Goal: Information Seeking & Learning: Learn about a topic

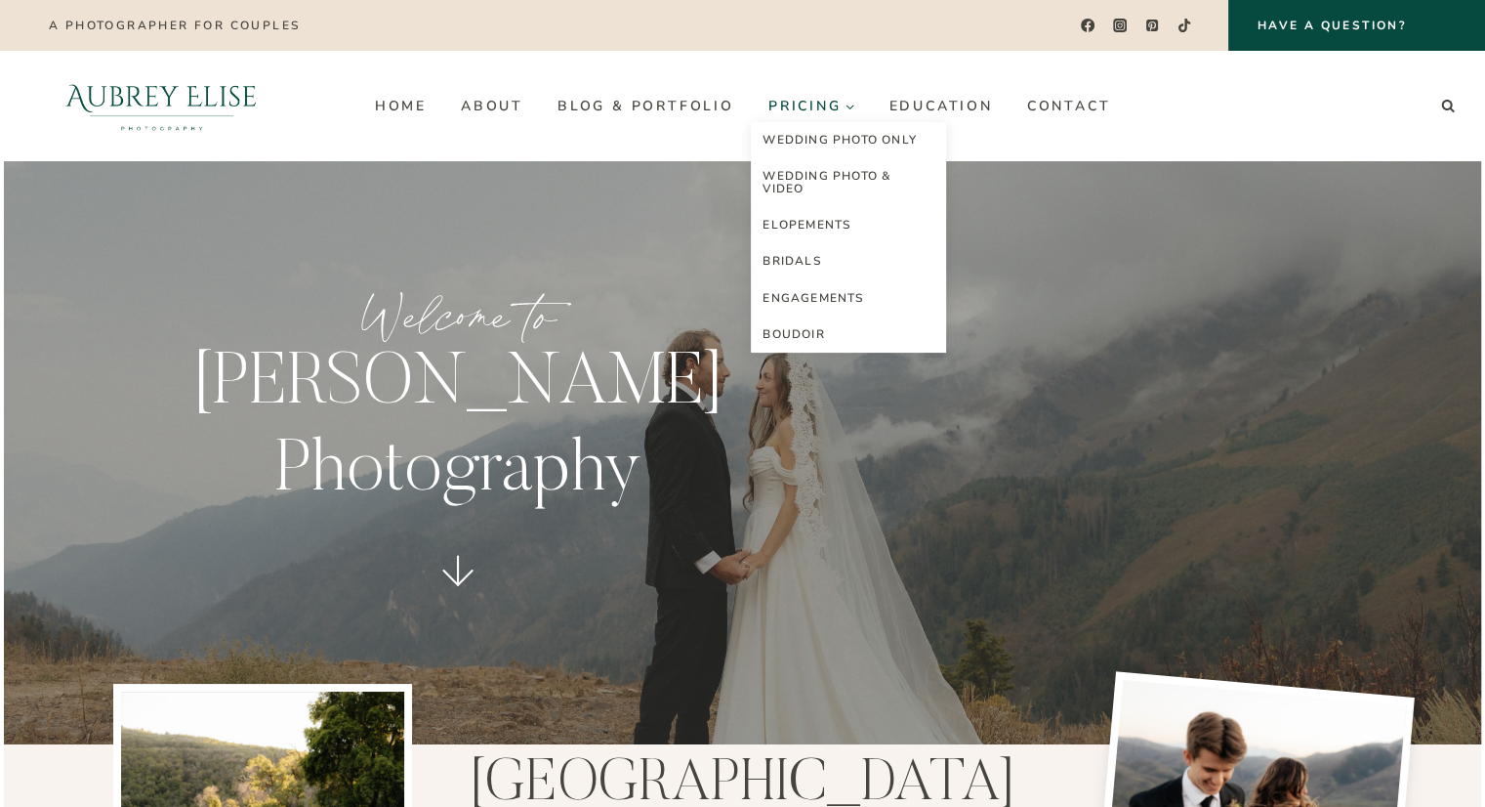
click at [804, 112] on span "Pricing Expand" at bounding box center [812, 106] width 87 height 15
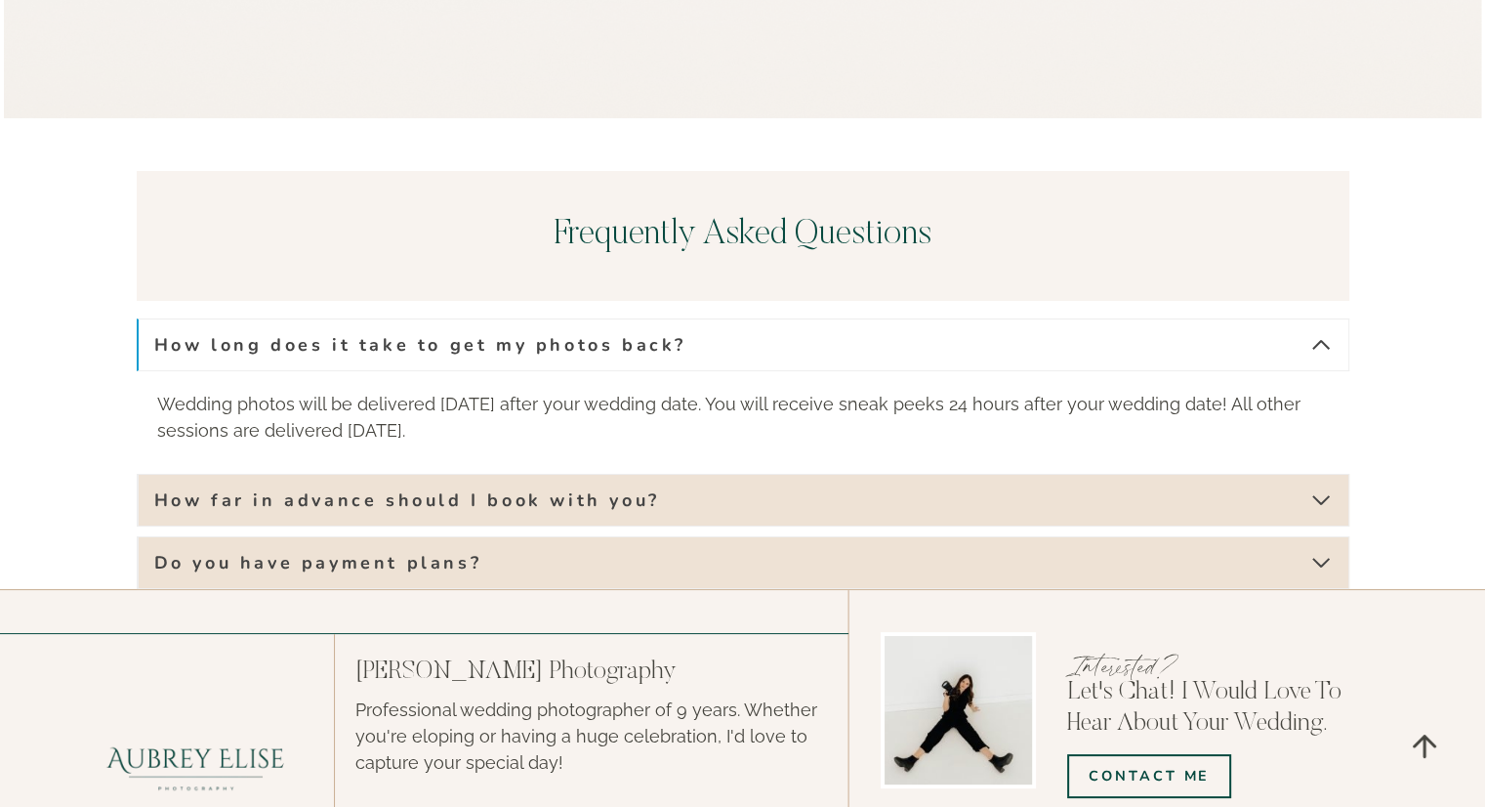
scroll to position [7511, 0]
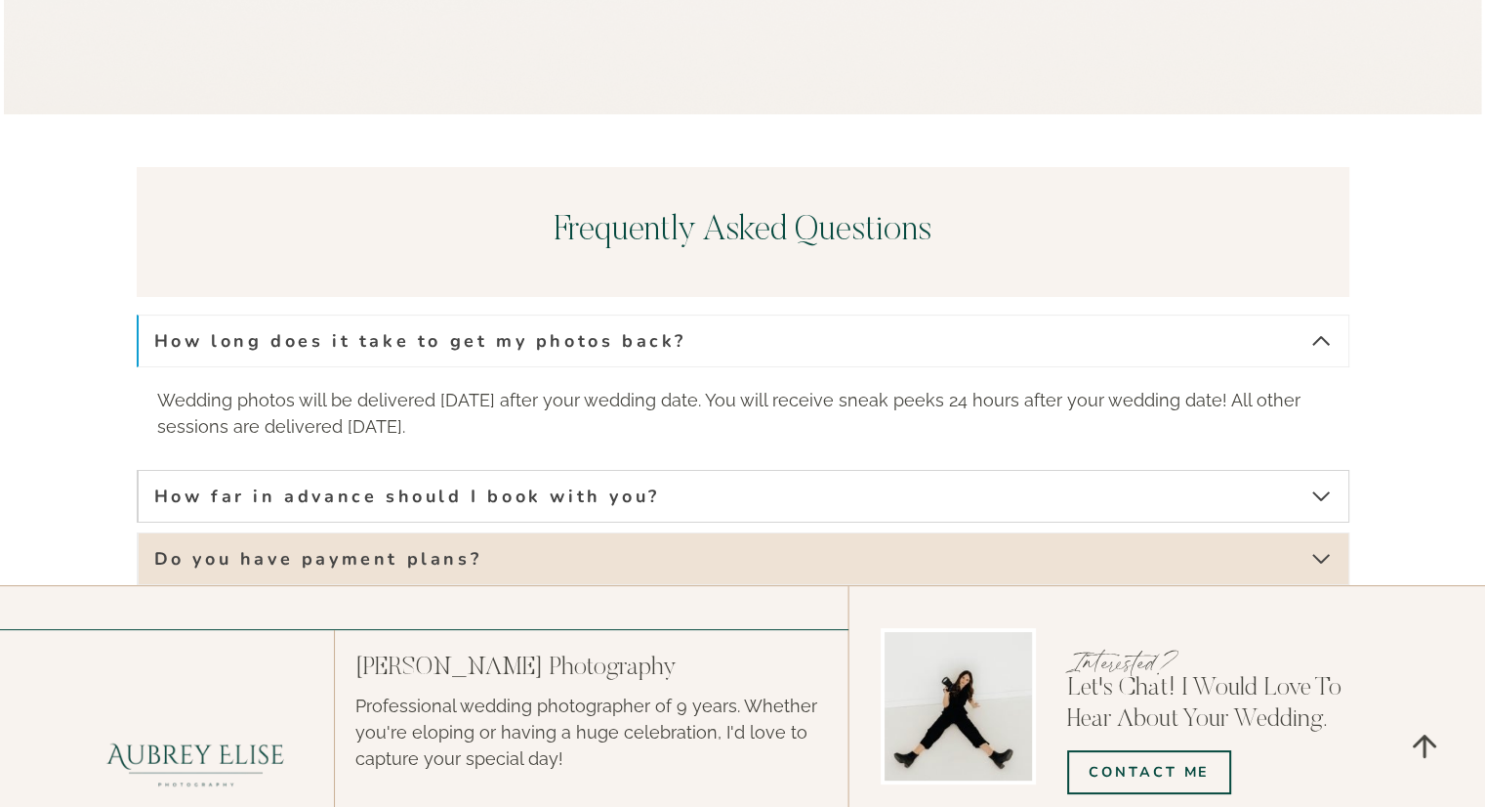
click at [587, 484] on span "How far in advance should I book with you?" at bounding box center [407, 495] width 506 height 23
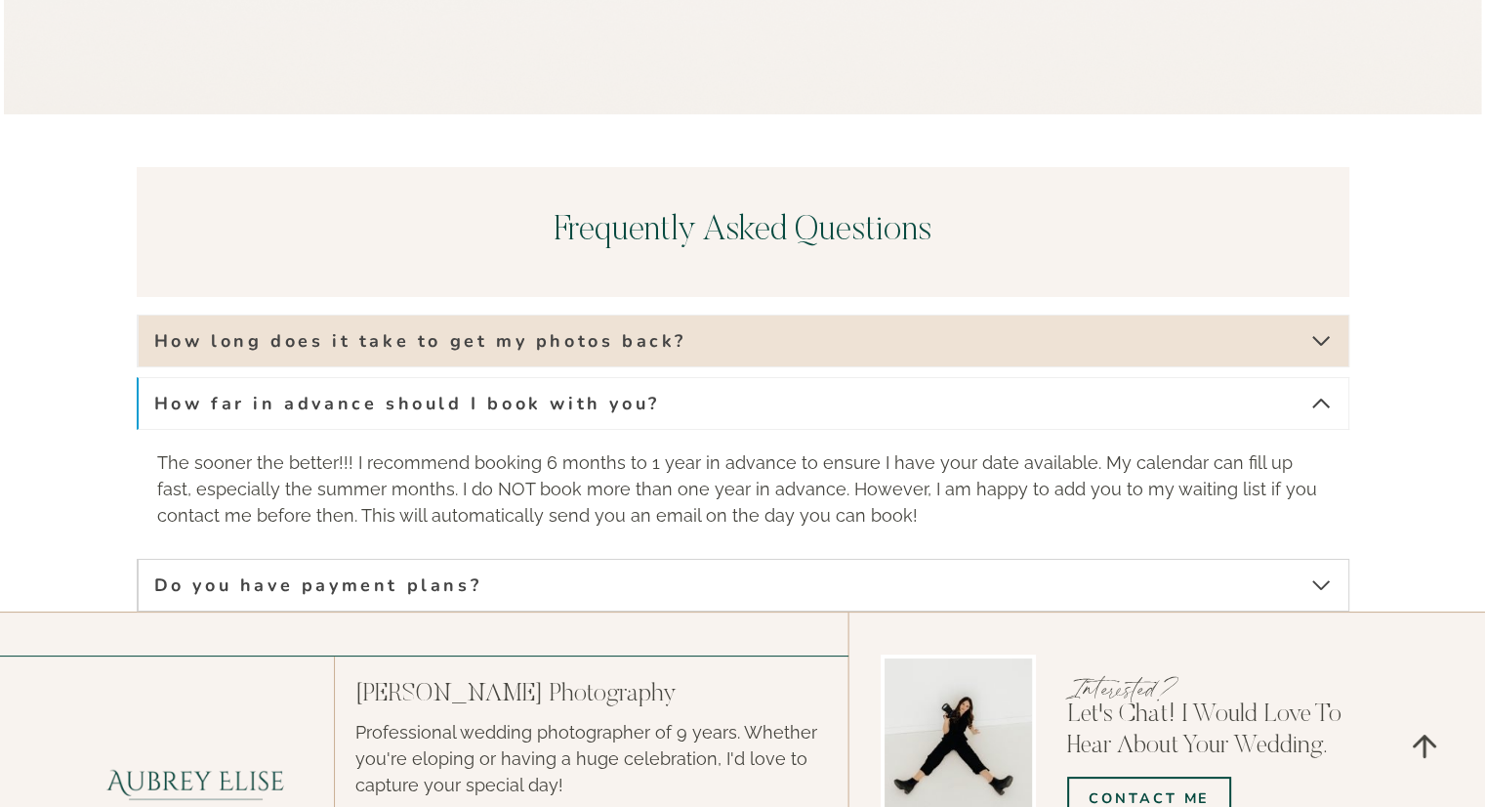
click at [581, 559] on button "Do you have payment plans?" at bounding box center [743, 585] width 1213 height 53
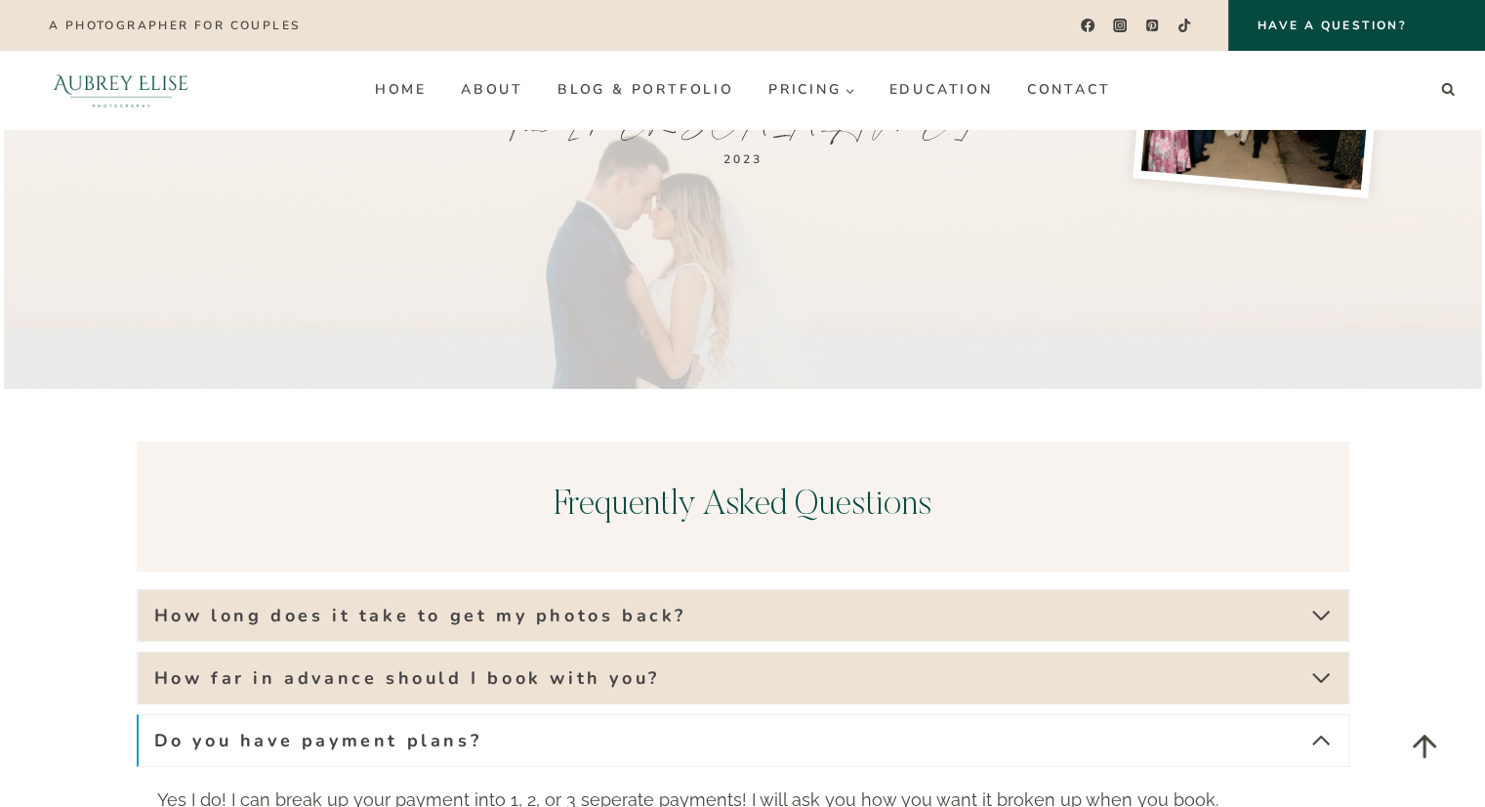
scroll to position [7238, 0]
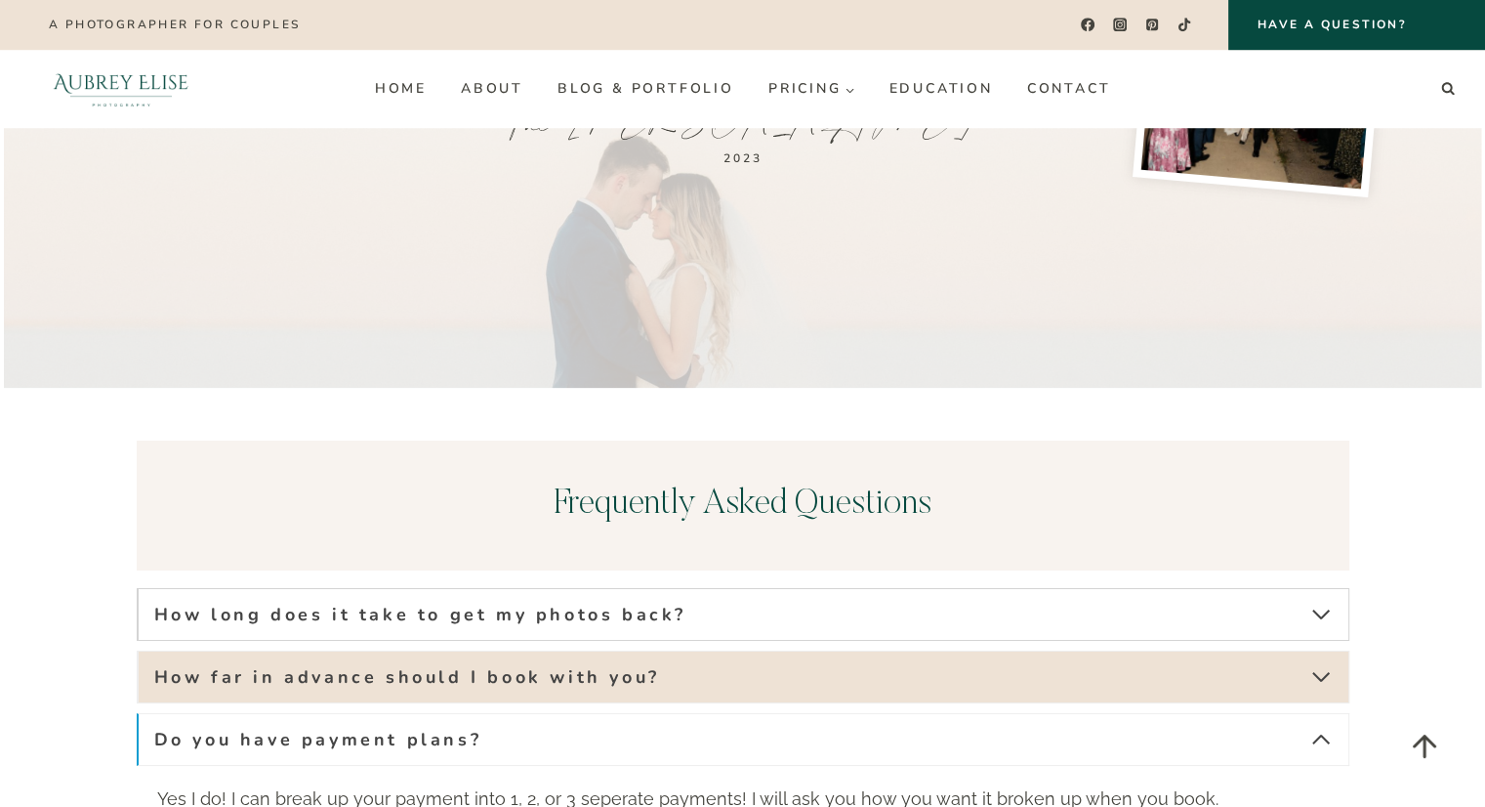
click at [599, 603] on span "How long does it take to get my photos back?" at bounding box center [420, 614] width 532 height 23
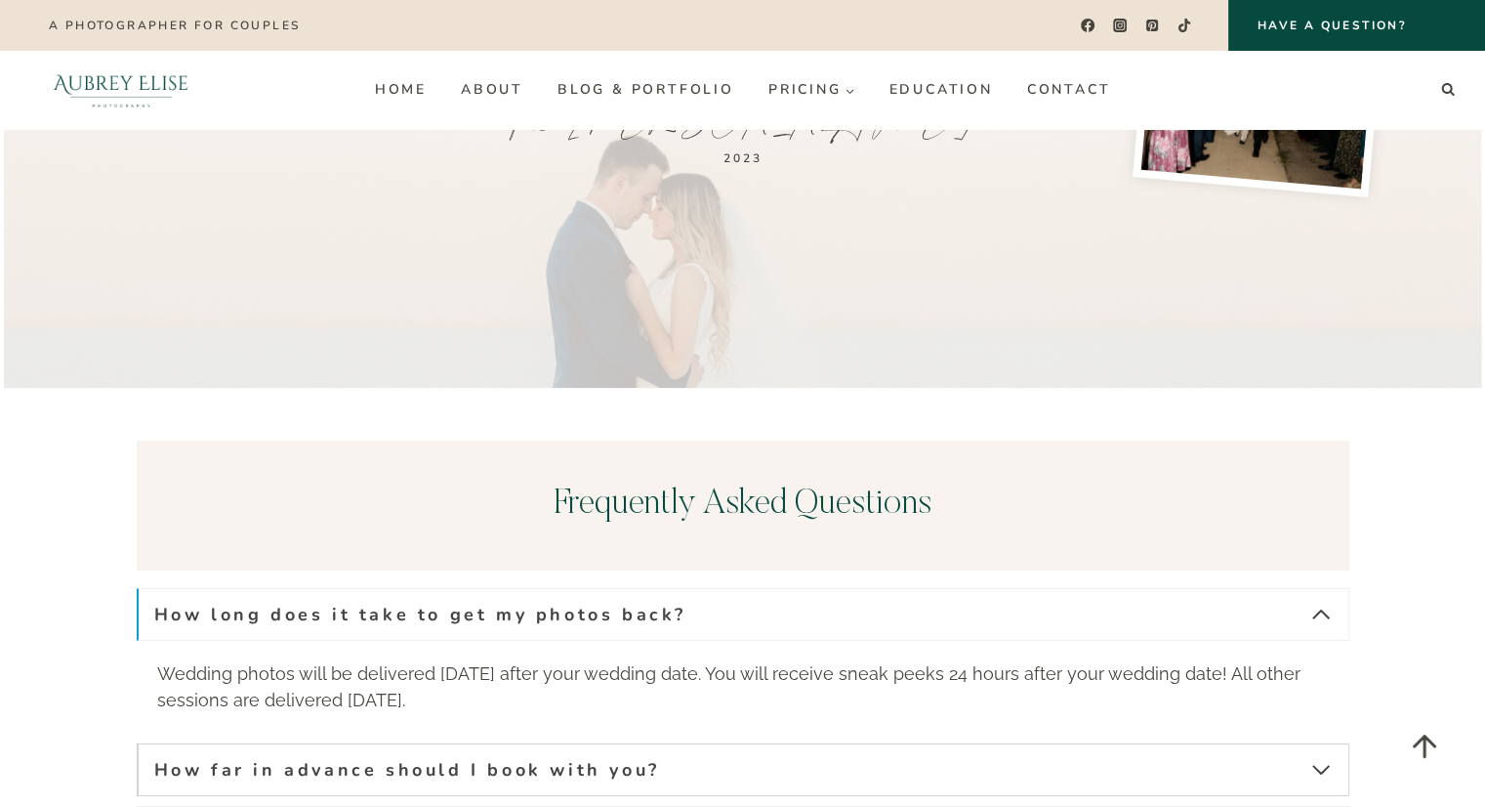
click at [625, 743] on button "How far in advance should I book with you?" at bounding box center [743, 769] width 1213 height 53
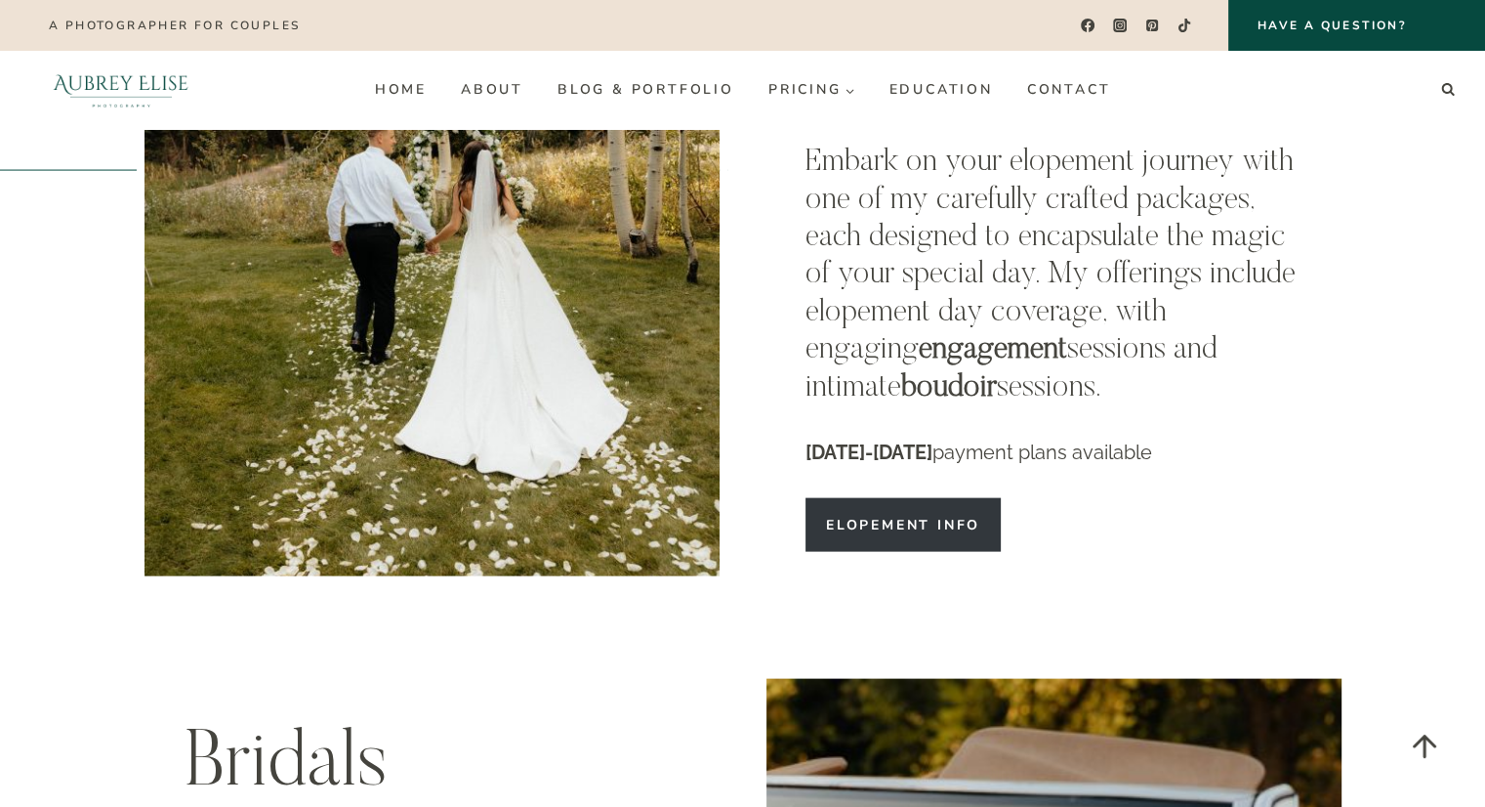
scroll to position [4096, 0]
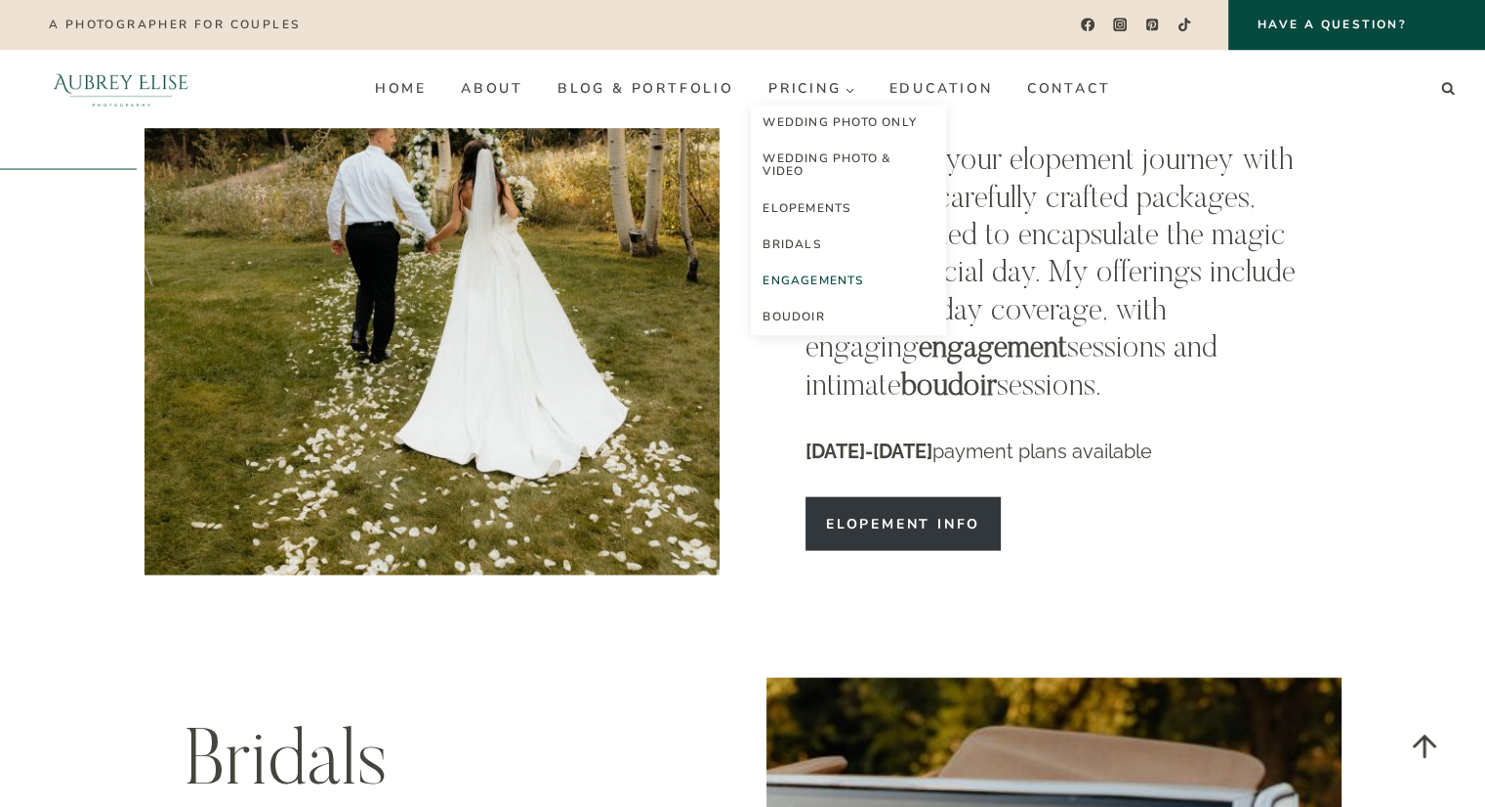
click at [819, 277] on link "Engagements" at bounding box center [848, 281] width 195 height 36
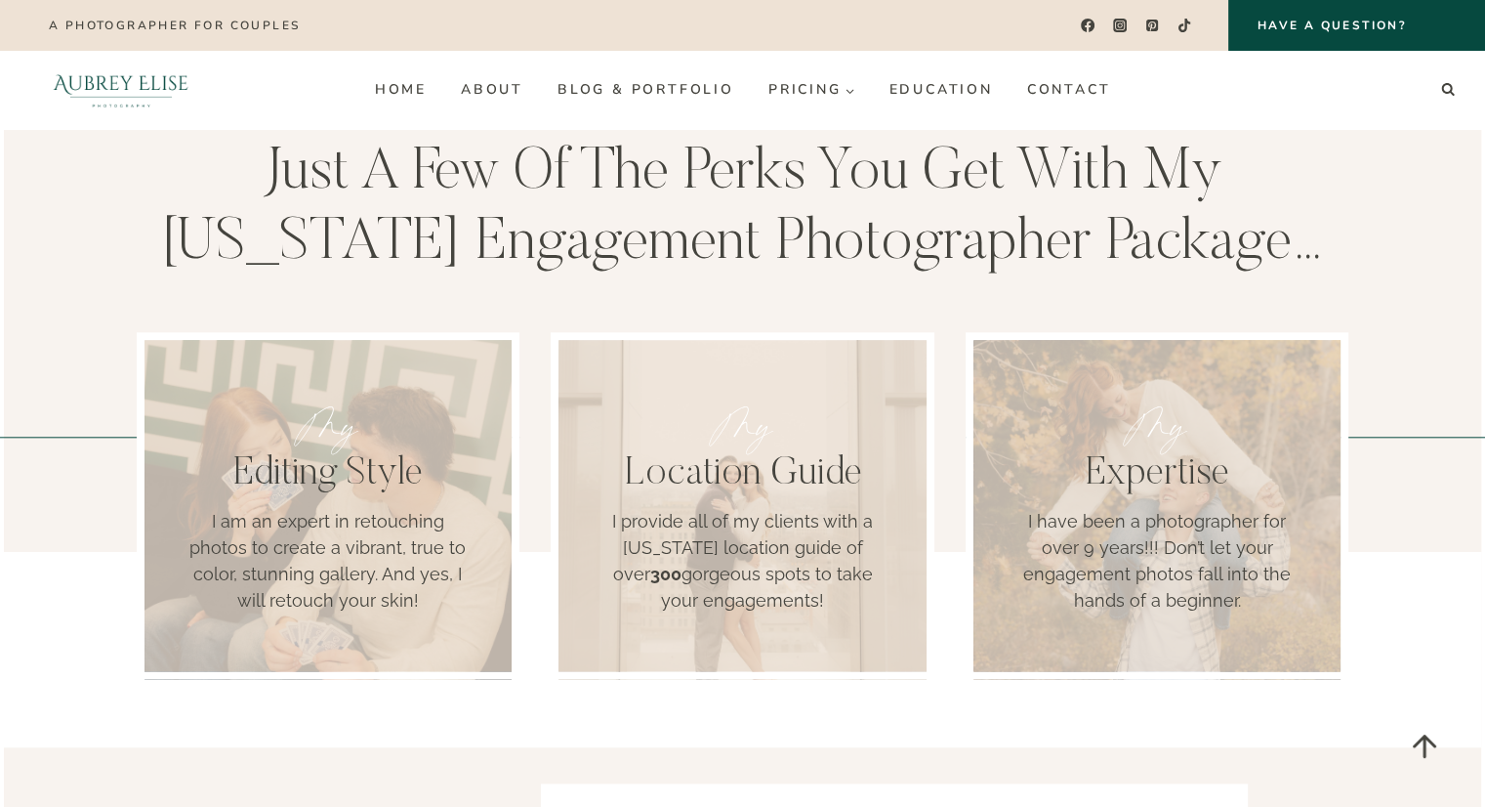
scroll to position [1737, 0]
